Goal: Use online tool/utility

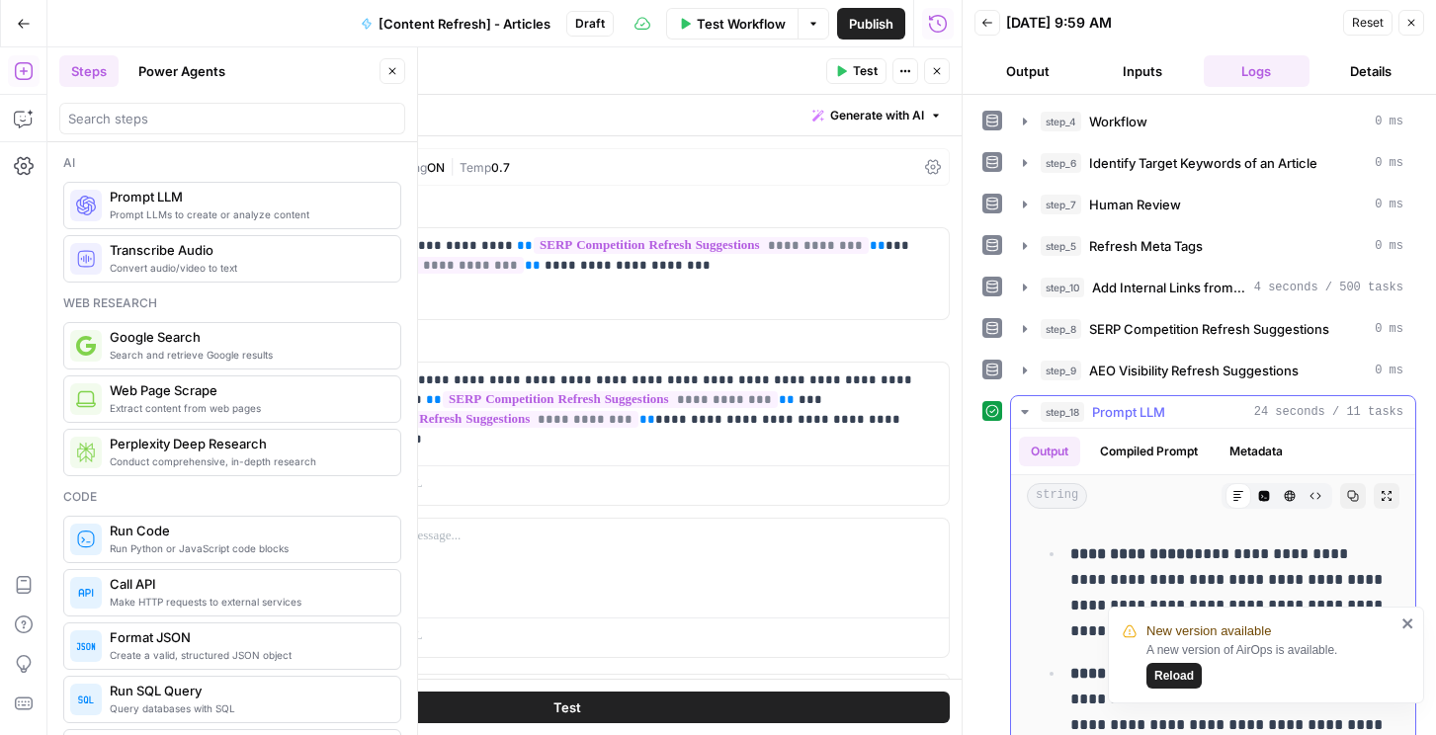
scroll to position [322, 0]
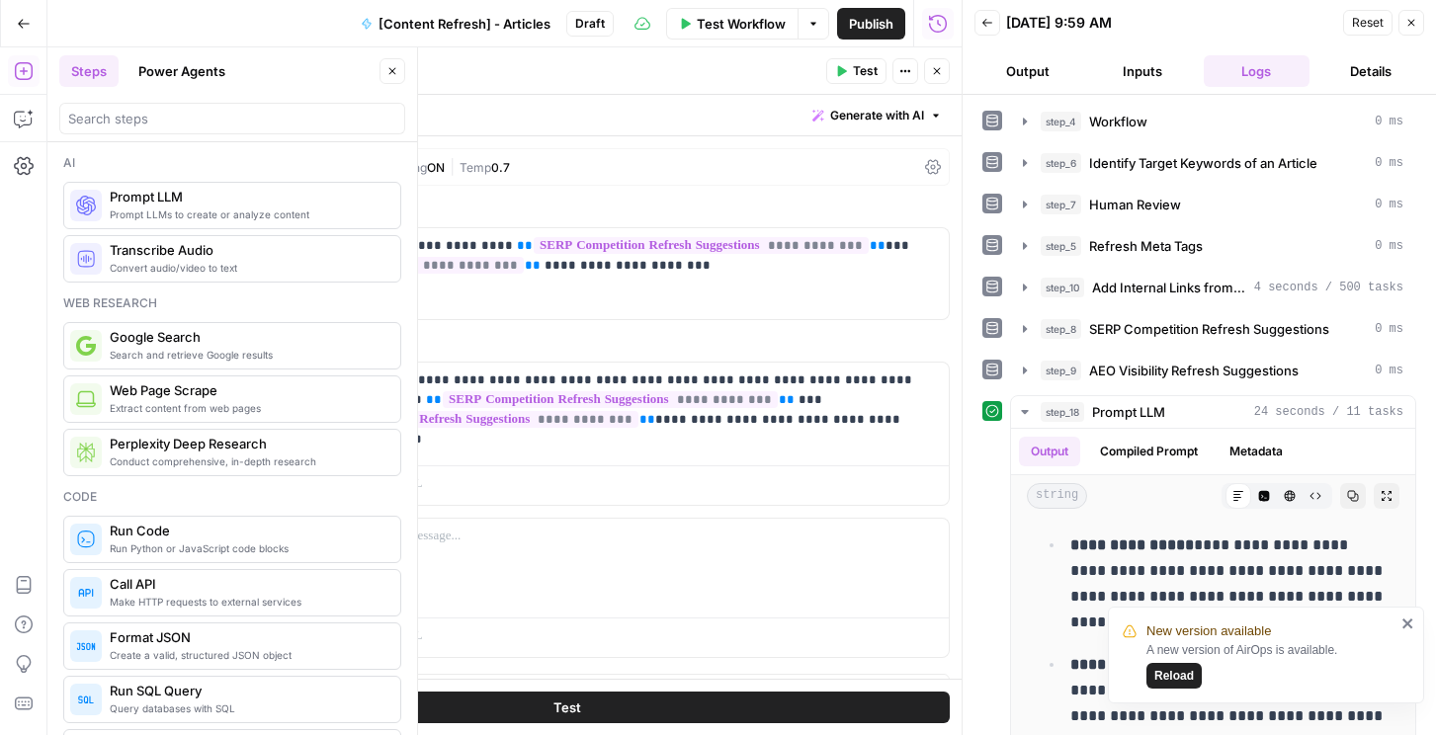
click at [1411, 621] on icon "close" at bounding box center [1408, 624] width 10 height 10
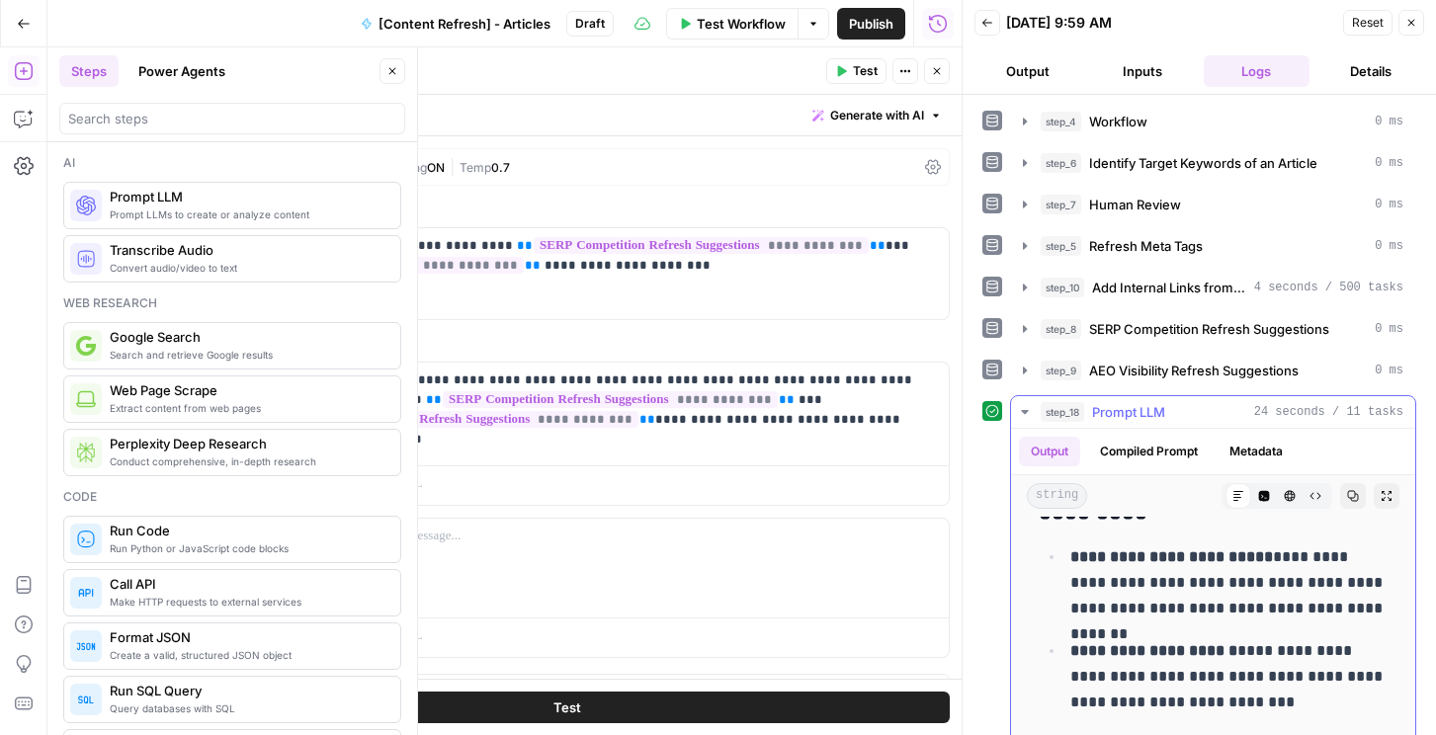
scroll to position [1556, 0]
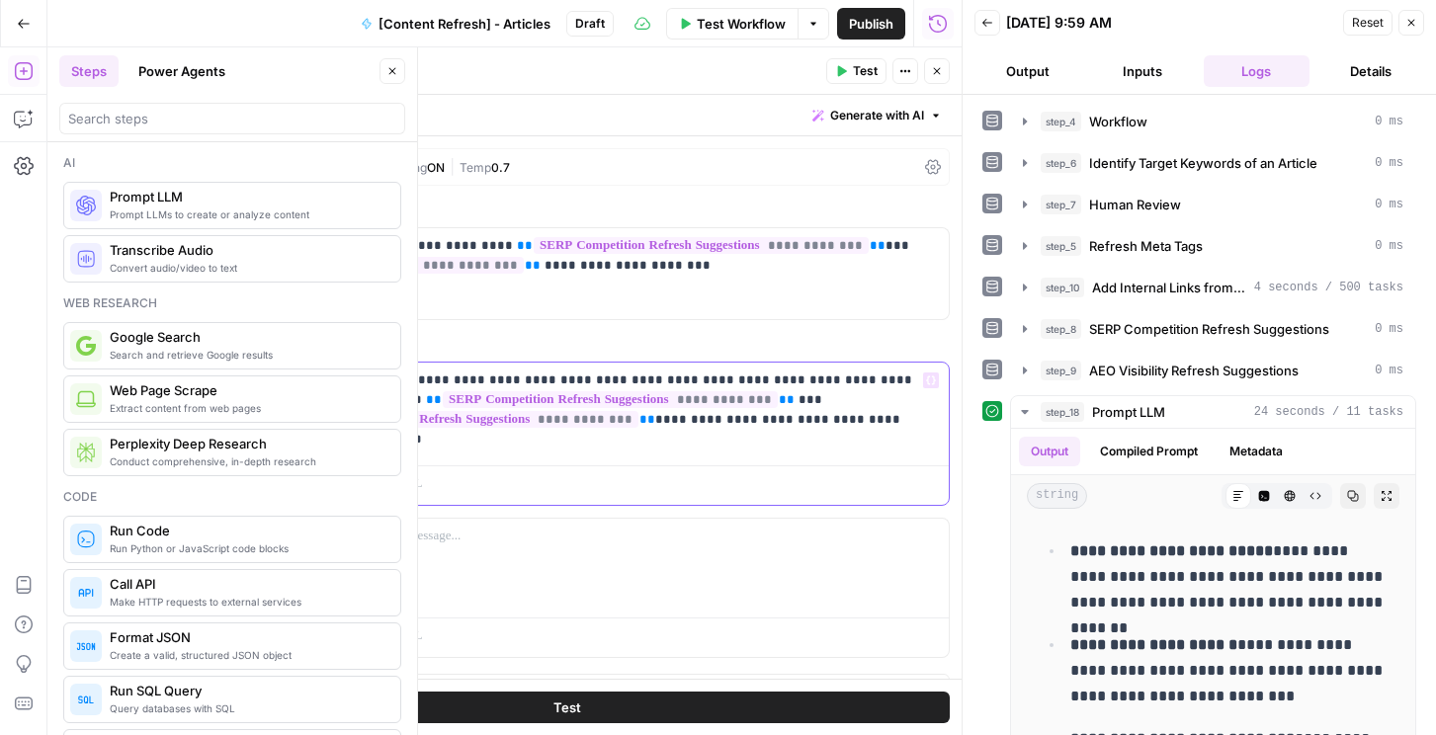
click at [459, 457] on div "**********" at bounding box center [624, 410] width 649 height 95
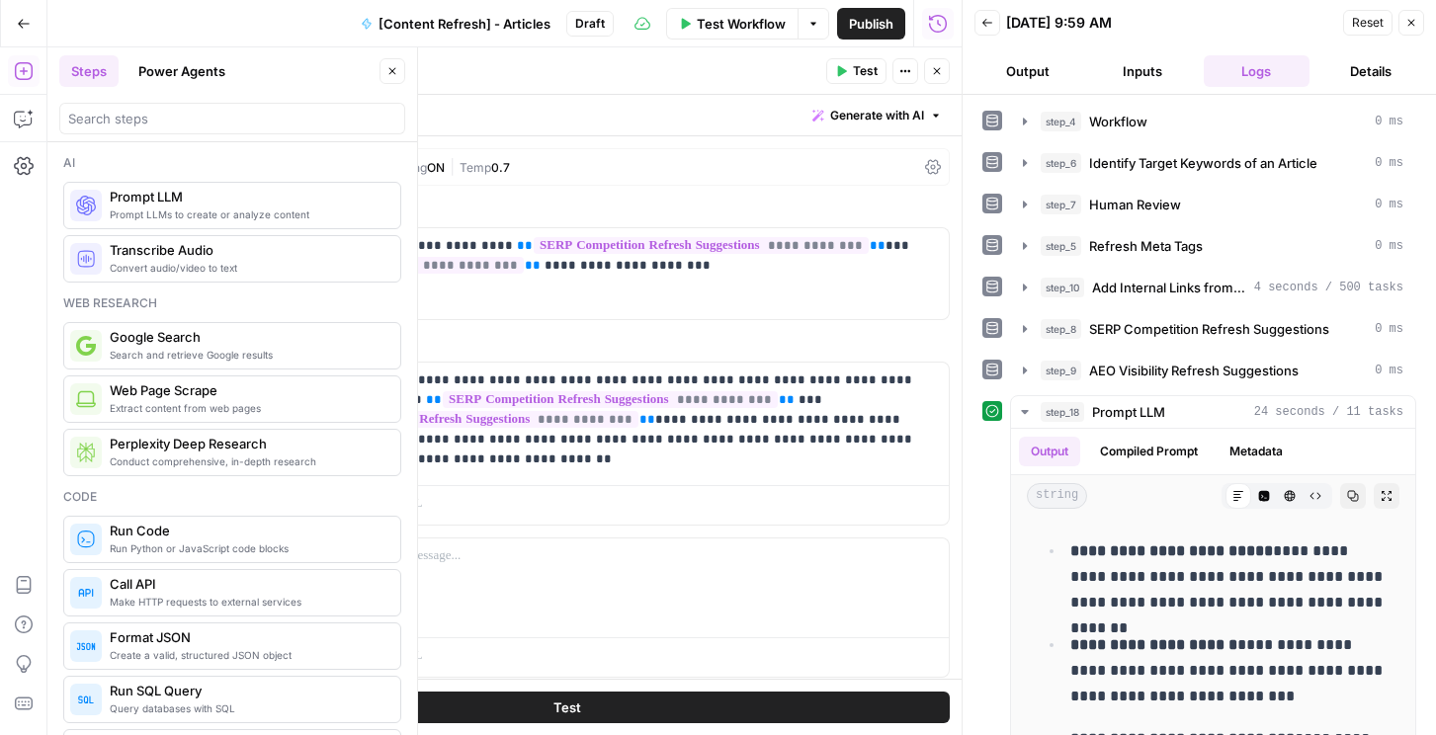
click at [631, 710] on button "Test" at bounding box center [567, 708] width 766 height 32
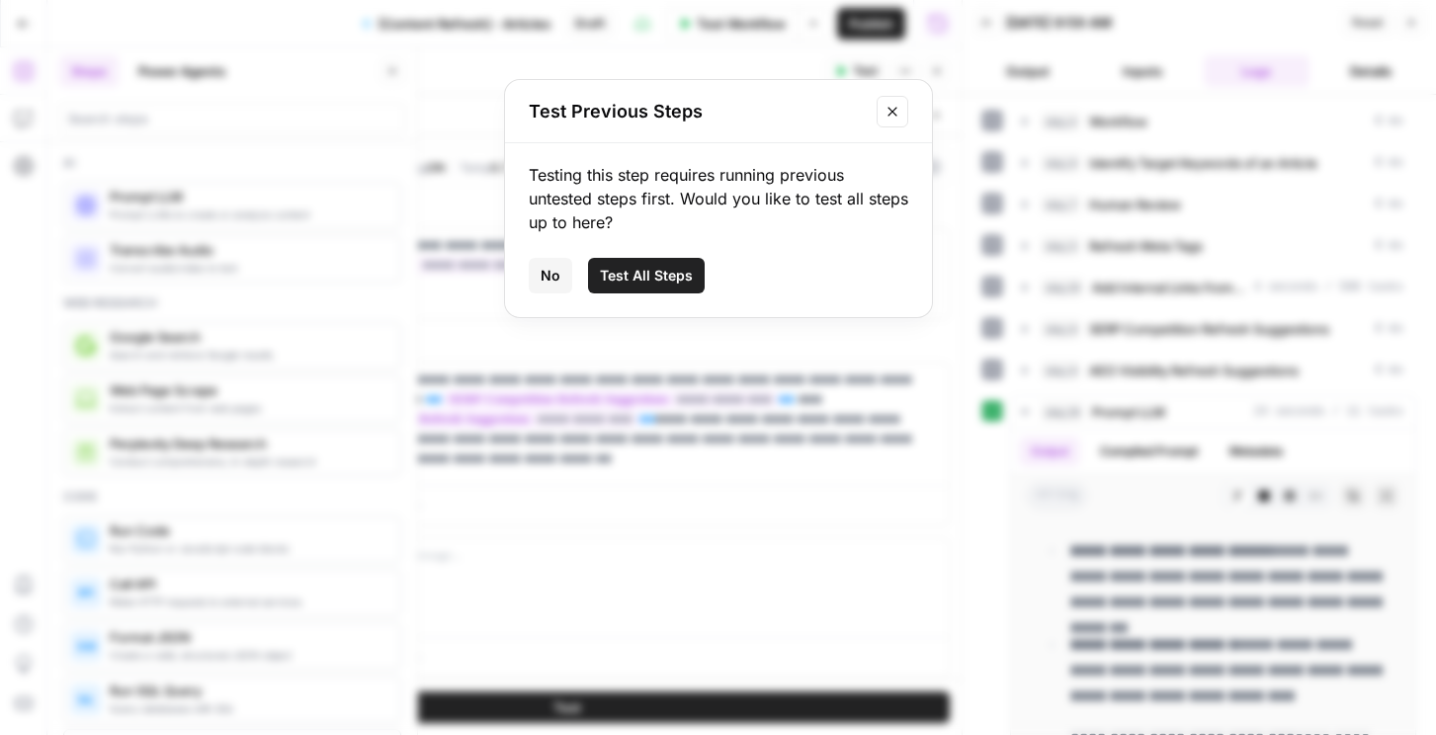
click at [630, 280] on span "Test All Steps" at bounding box center [646, 276] width 93 height 20
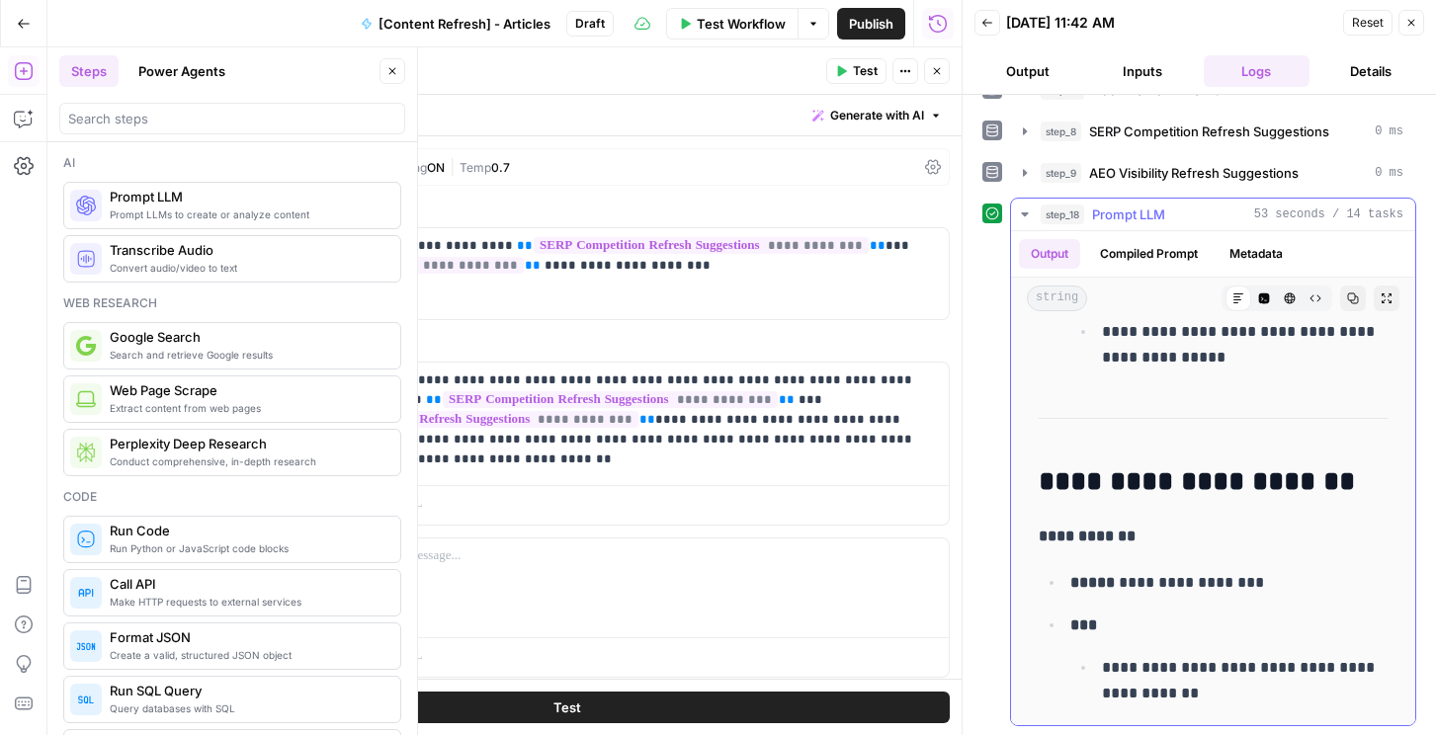
scroll to position [10309, 0]
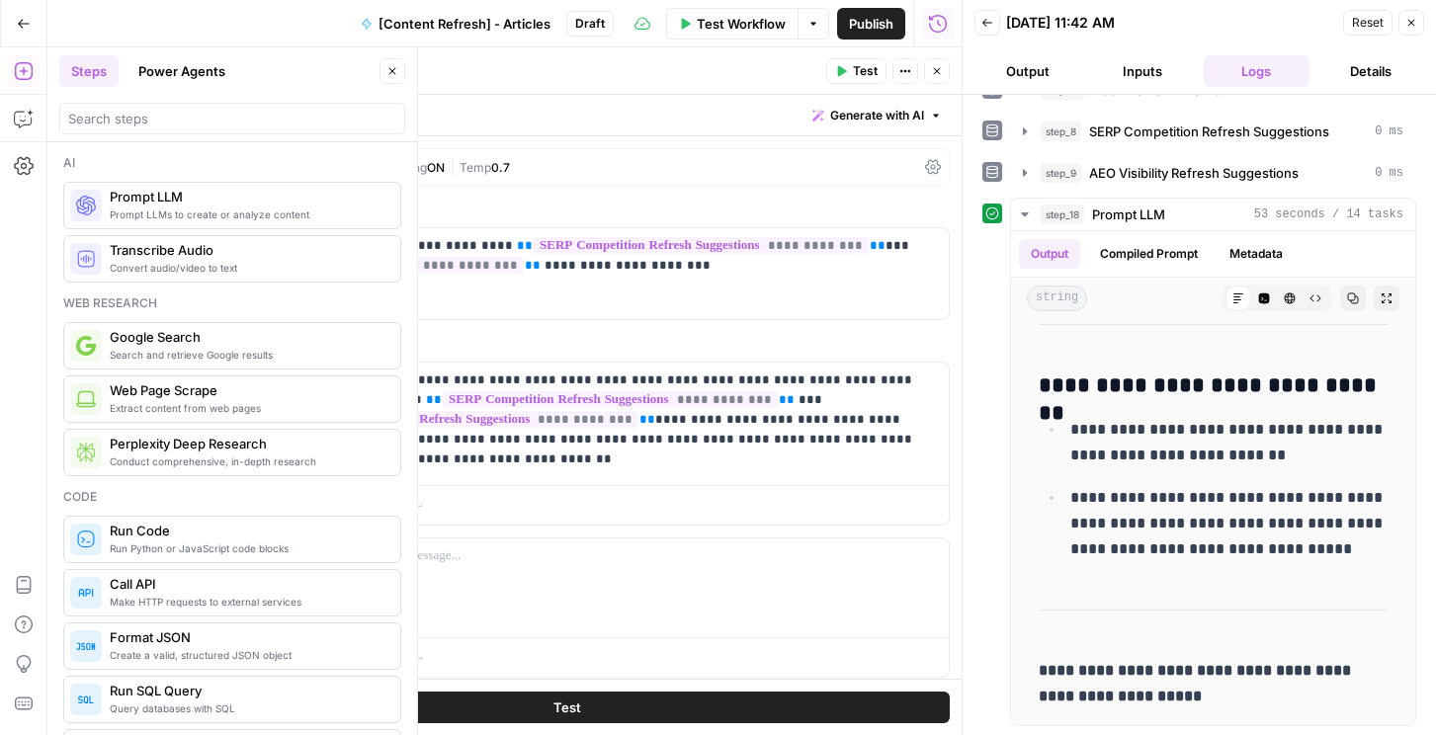
click at [943, 72] on button "Close" at bounding box center [937, 71] width 26 height 26
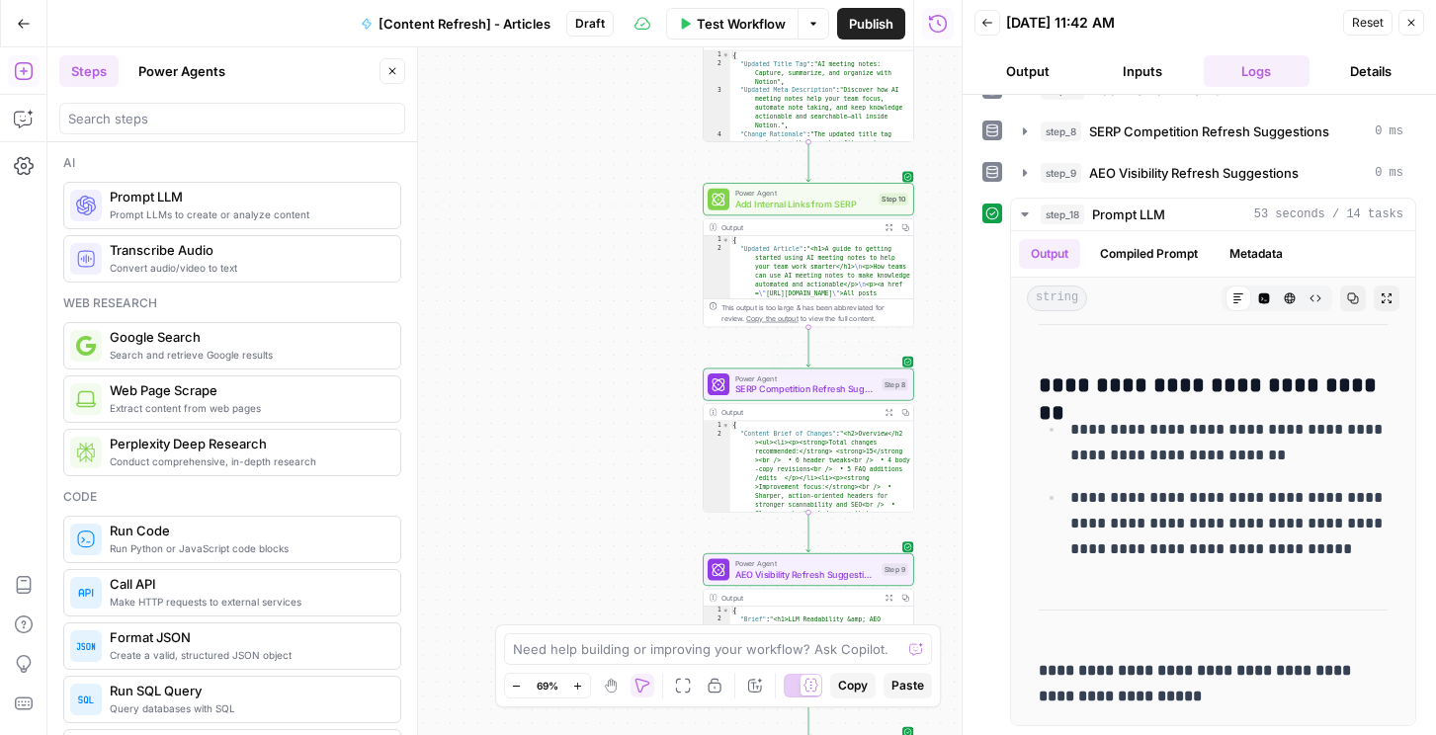
type textarea "*"
click at [814, 205] on span "Add Internal Links from SERP" at bounding box center [804, 205] width 139 height 14
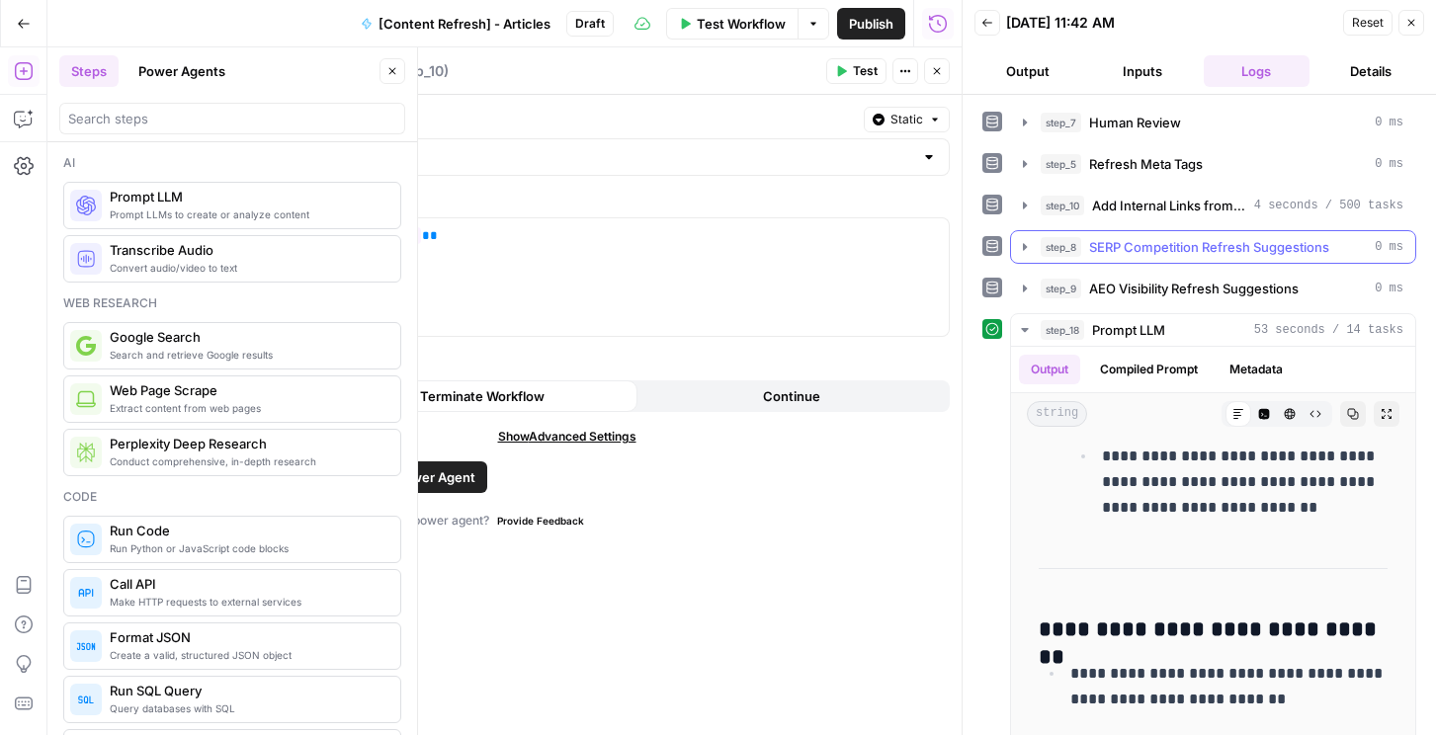
scroll to position [77, 0]
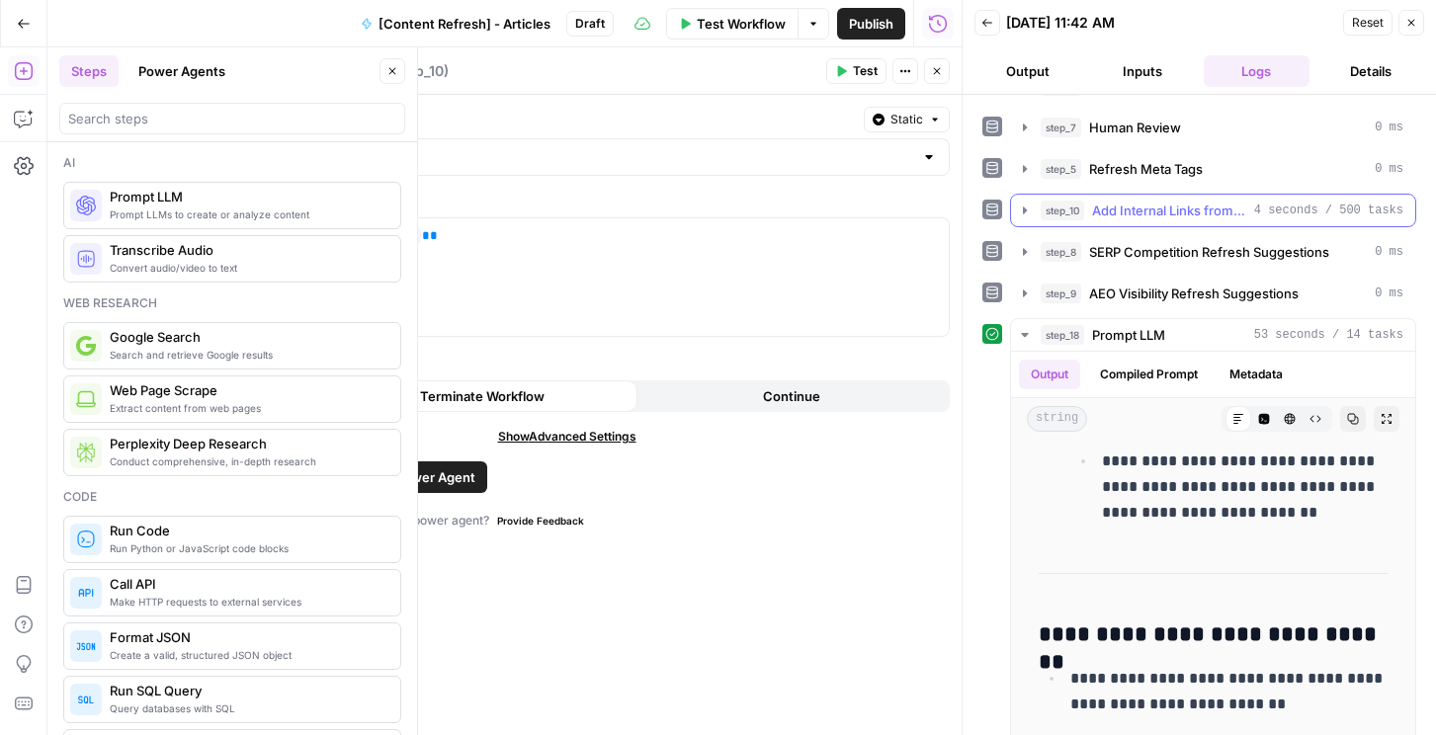
click at [1027, 208] on icon "button" at bounding box center [1025, 211] width 16 height 16
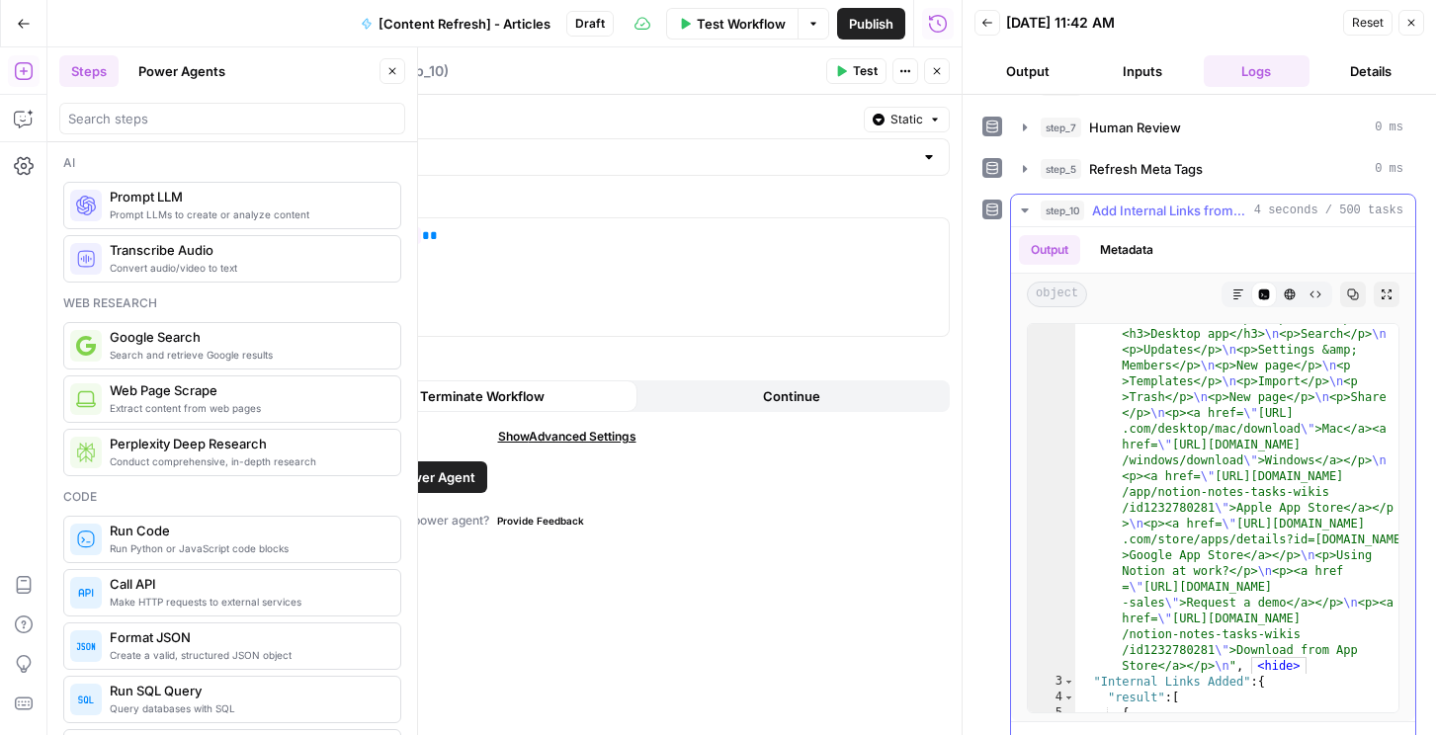
scroll to position [5163, 0]
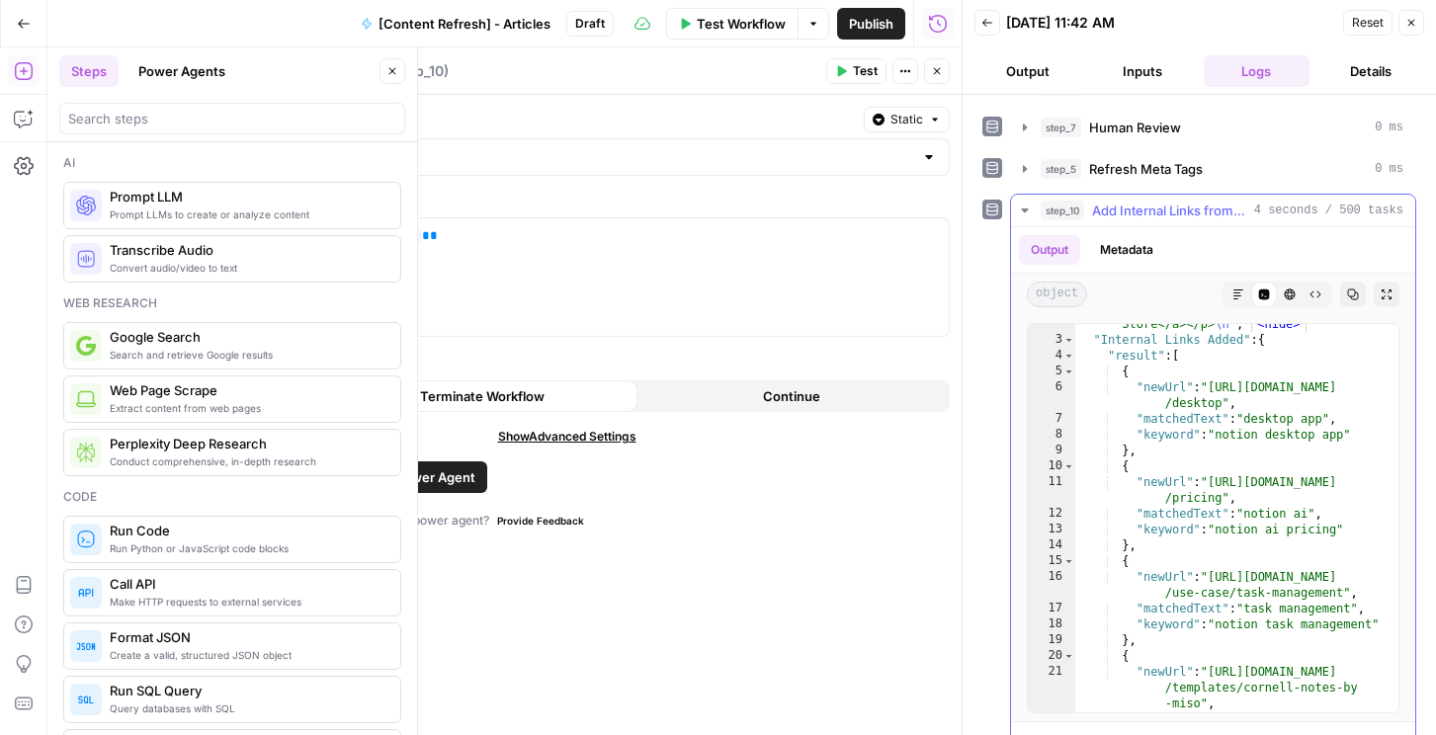
click at [1236, 298] on icon "button" at bounding box center [1239, 295] width 12 height 12
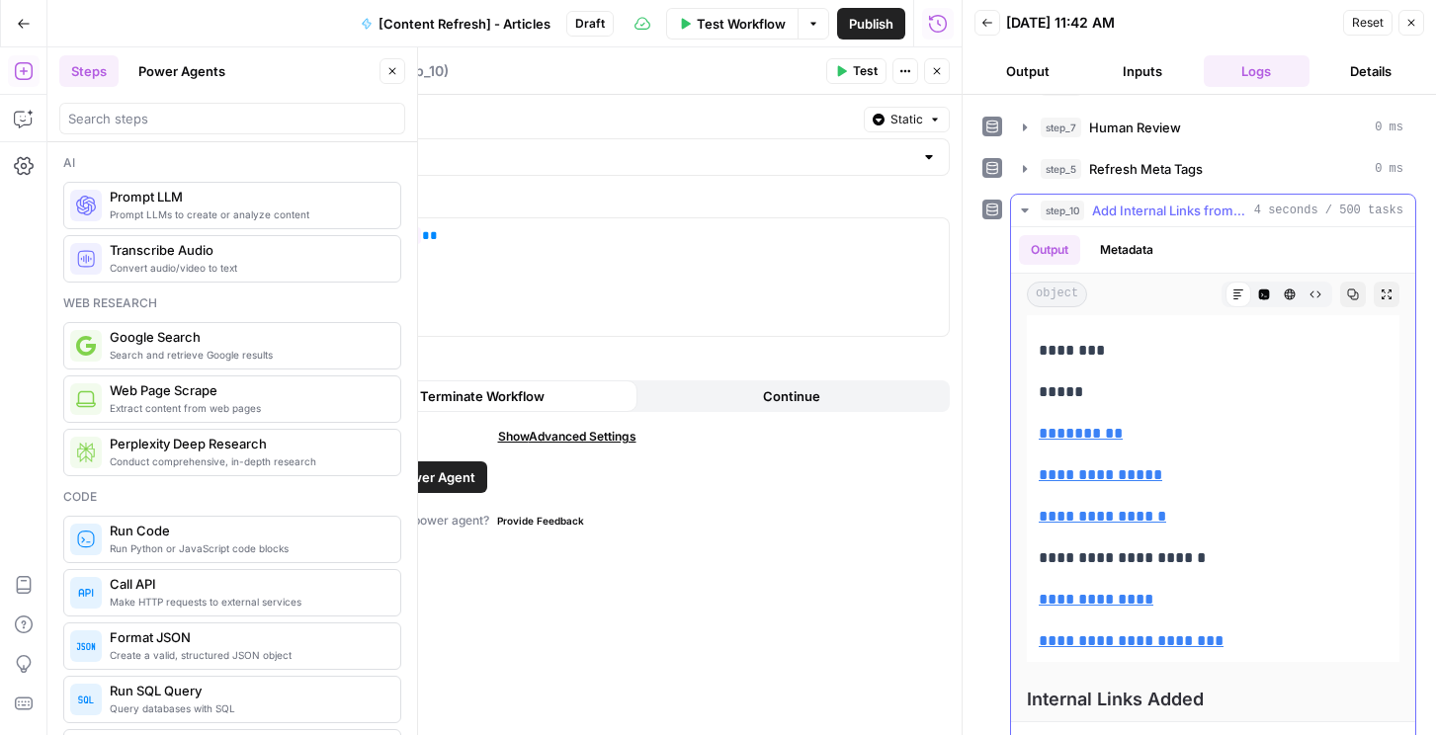
scroll to position [8645, 0]
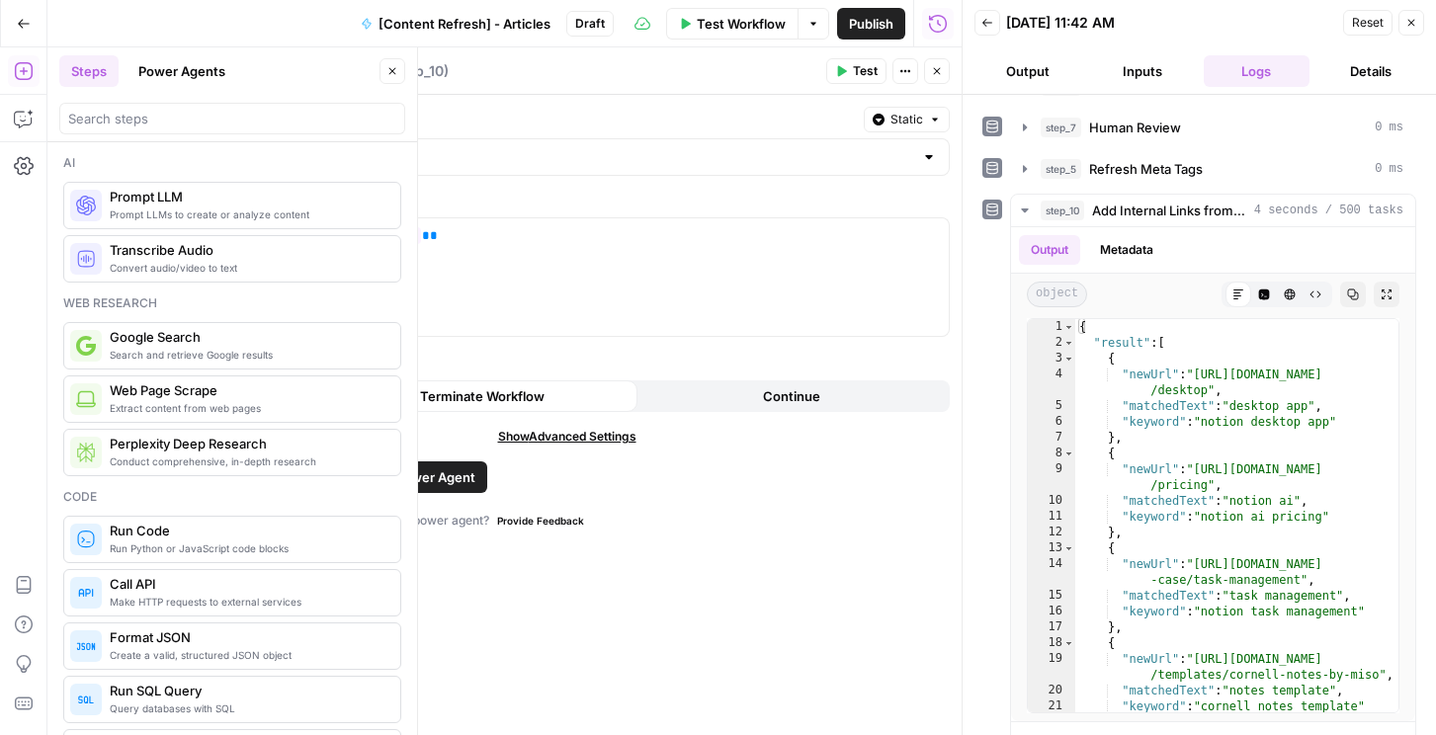
click at [934, 76] on icon "button" at bounding box center [937, 71] width 12 height 12
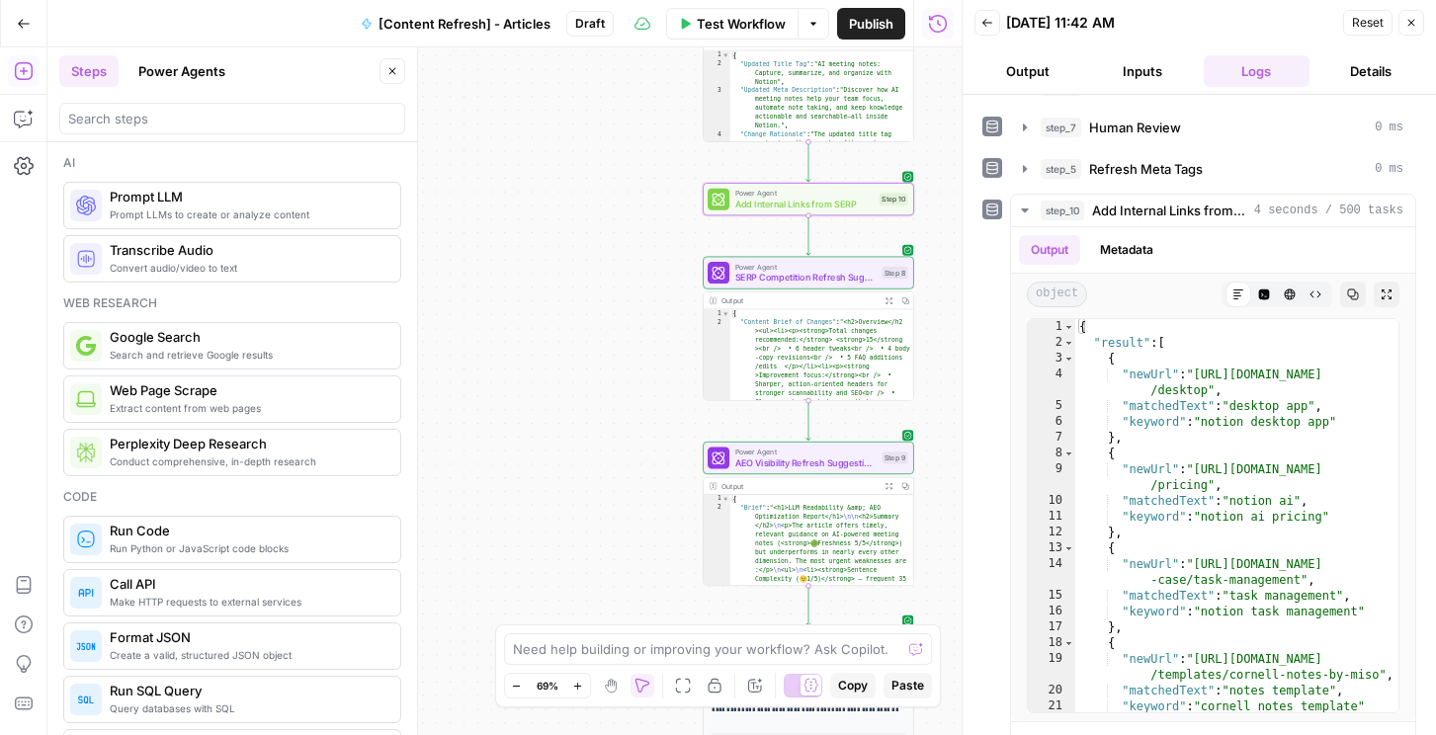
type textarea "**********"
